Goal: Transaction & Acquisition: Purchase product/service

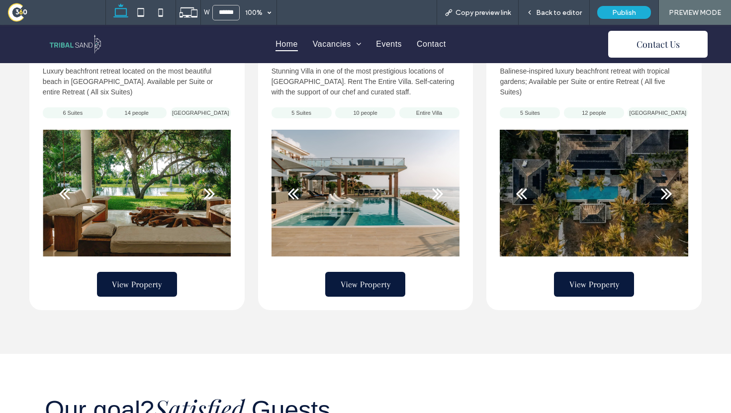
click at [14, 12] on span at bounding box center [56, 12] width 98 height 20
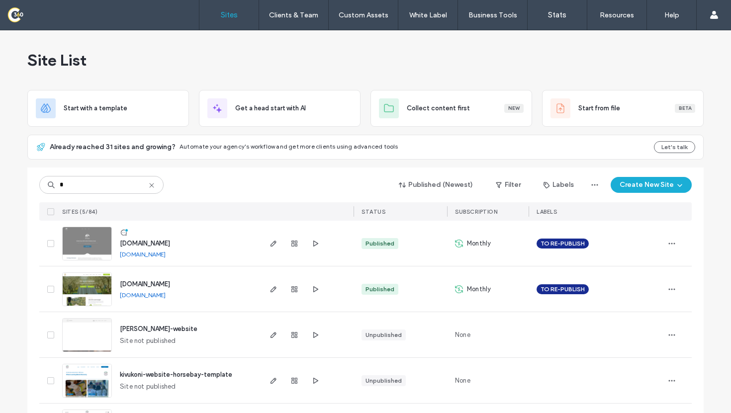
type input "*"
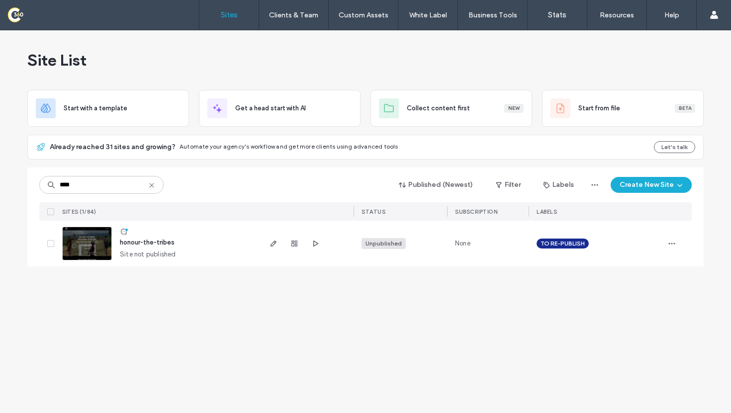
type input "****"
click at [388, 245] on div "Unpublished" at bounding box center [383, 243] width 36 height 9
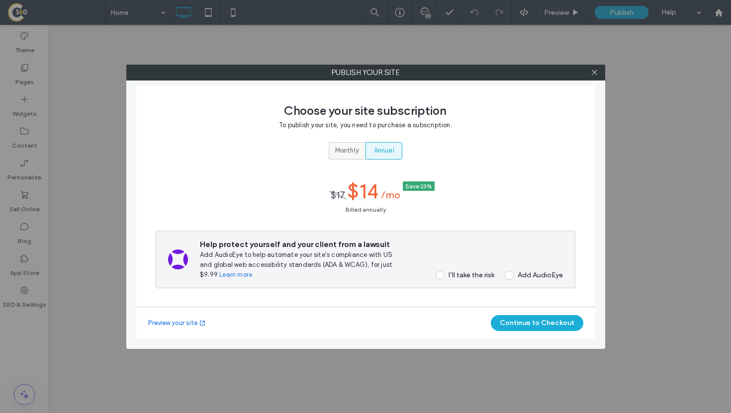
click at [356, 154] on span "Monthly" at bounding box center [347, 151] width 24 height 10
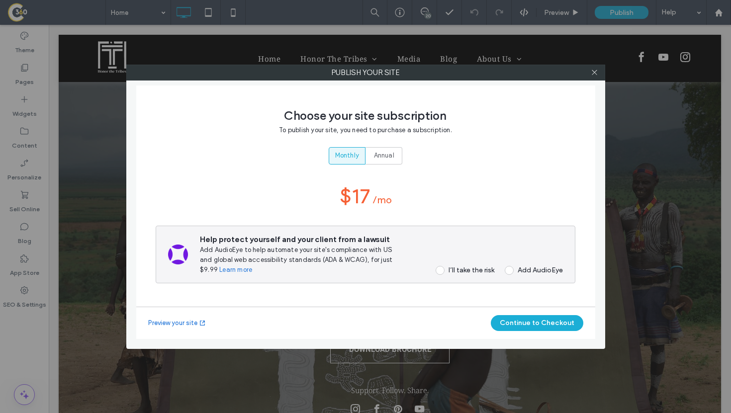
click at [470, 272] on div "I’ll take the risk" at bounding box center [471, 270] width 46 height 8
click at [521, 326] on button "Continue to Checkout" at bounding box center [537, 323] width 92 height 16
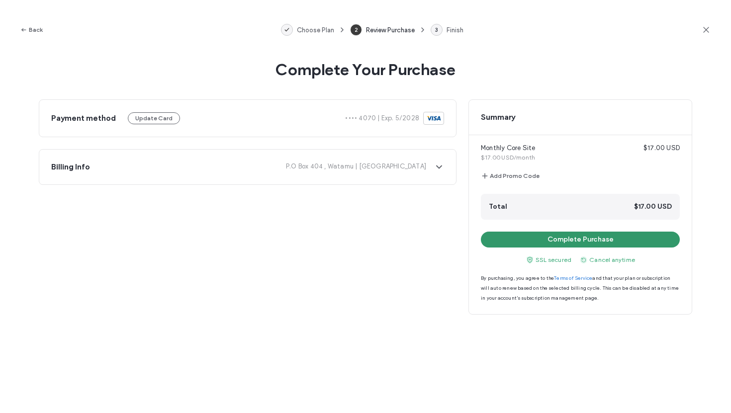
click at [538, 240] on button "Complete Purchase" at bounding box center [580, 240] width 199 height 16
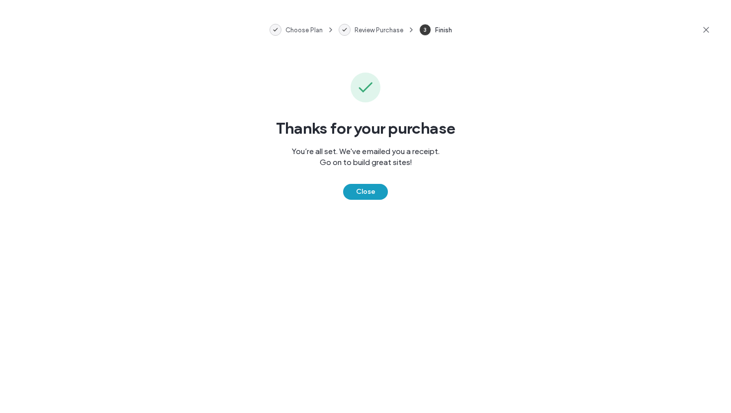
click at [358, 192] on button "Close" at bounding box center [365, 192] width 45 height 16
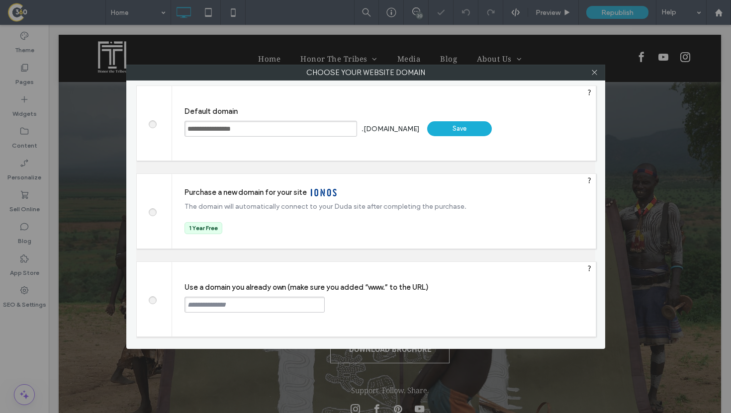
click at [226, 303] on input "text" at bounding box center [254, 305] width 140 height 16
type input "**********"
click at [360, 301] on div "Continue" at bounding box center [362, 304] width 65 height 15
